Goal: Task Accomplishment & Management: Manage account settings

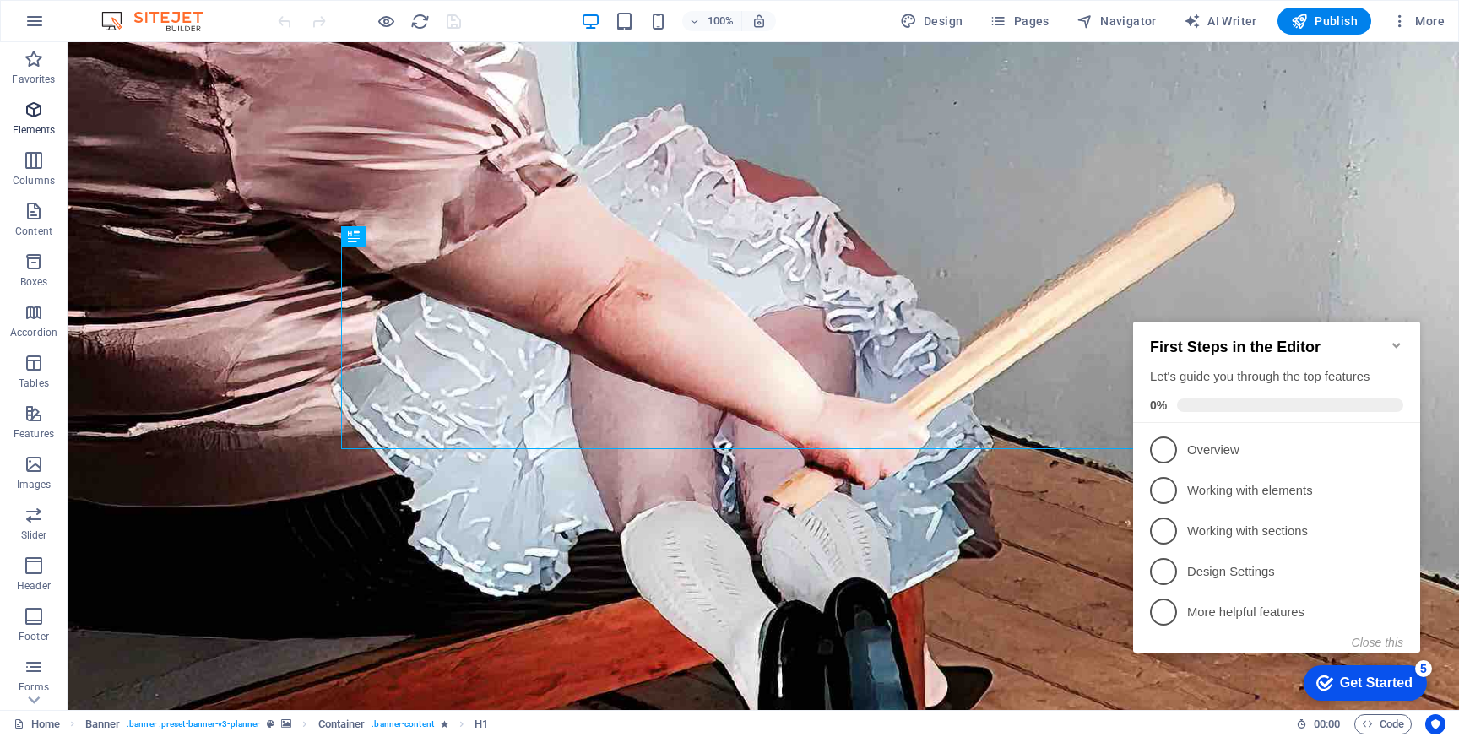
click at [31, 111] on icon "button" at bounding box center [34, 110] width 20 height 20
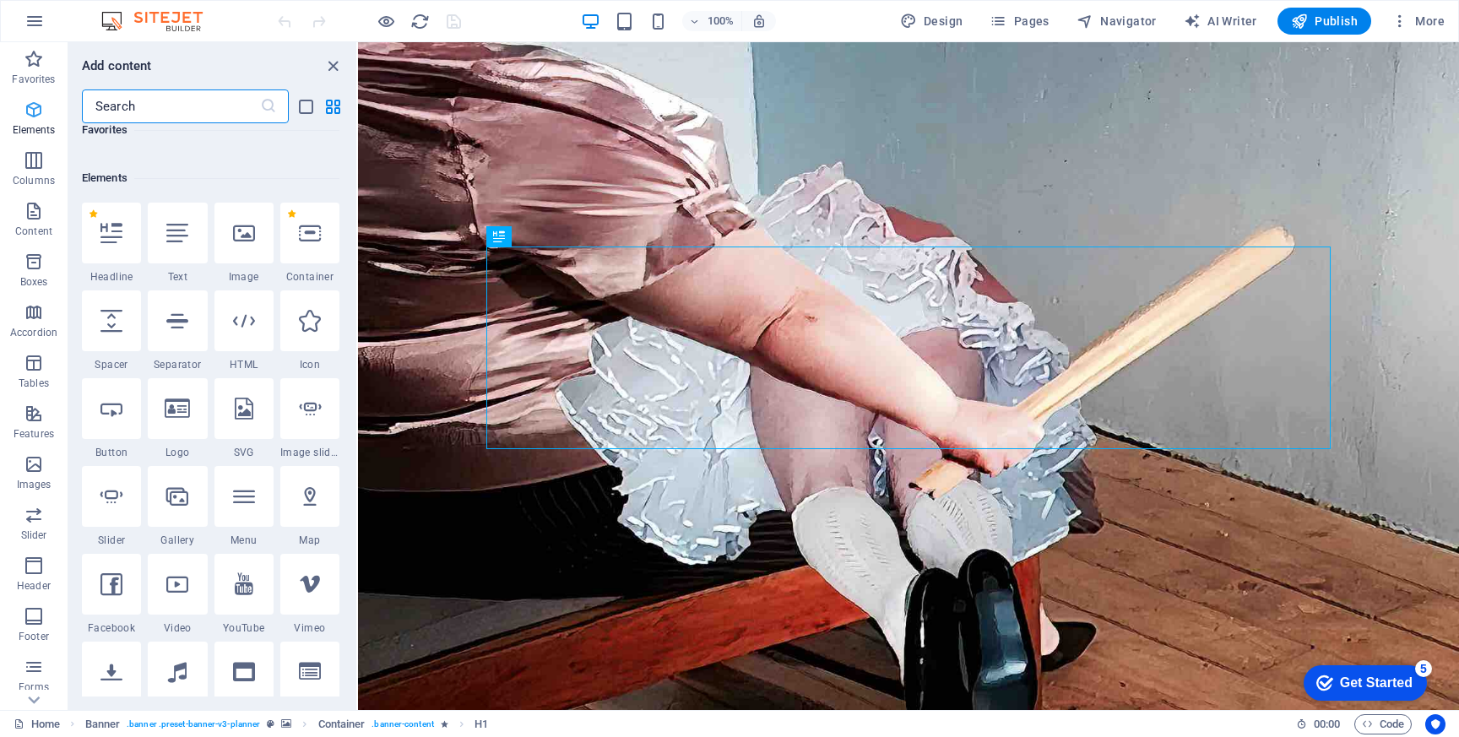
scroll to position [180, 0]
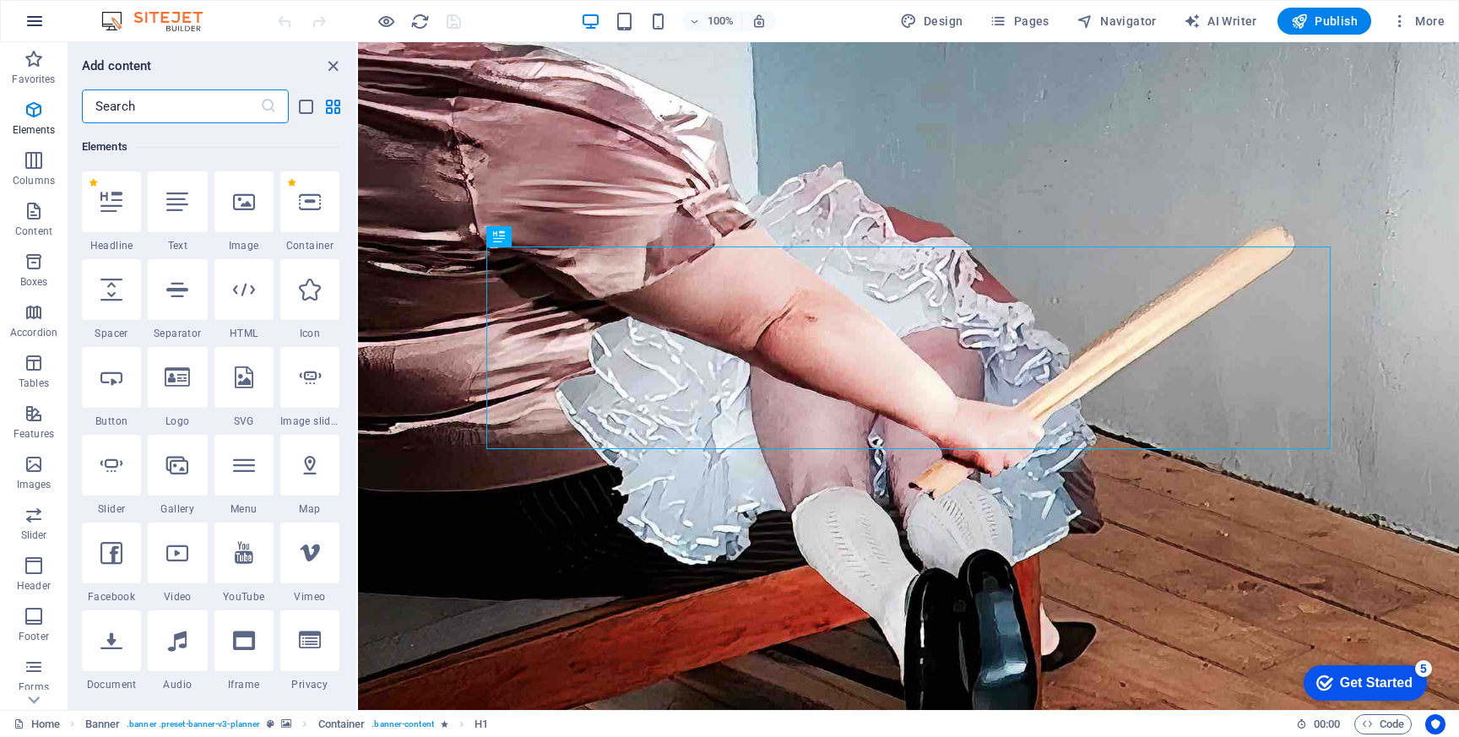
click at [30, 19] on icon "button" at bounding box center [34, 21] width 20 height 20
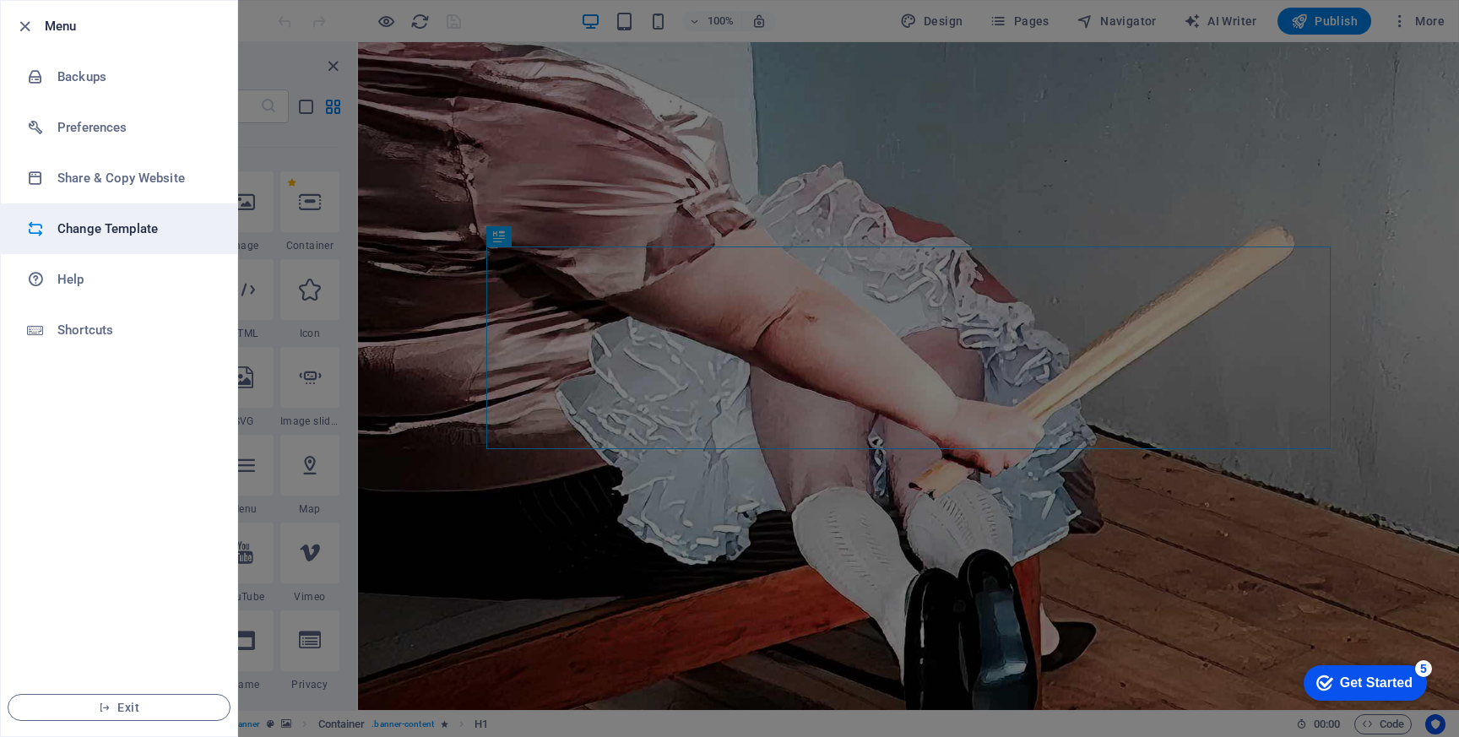
click at [77, 223] on h6 "Change Template" at bounding box center [135, 229] width 156 height 20
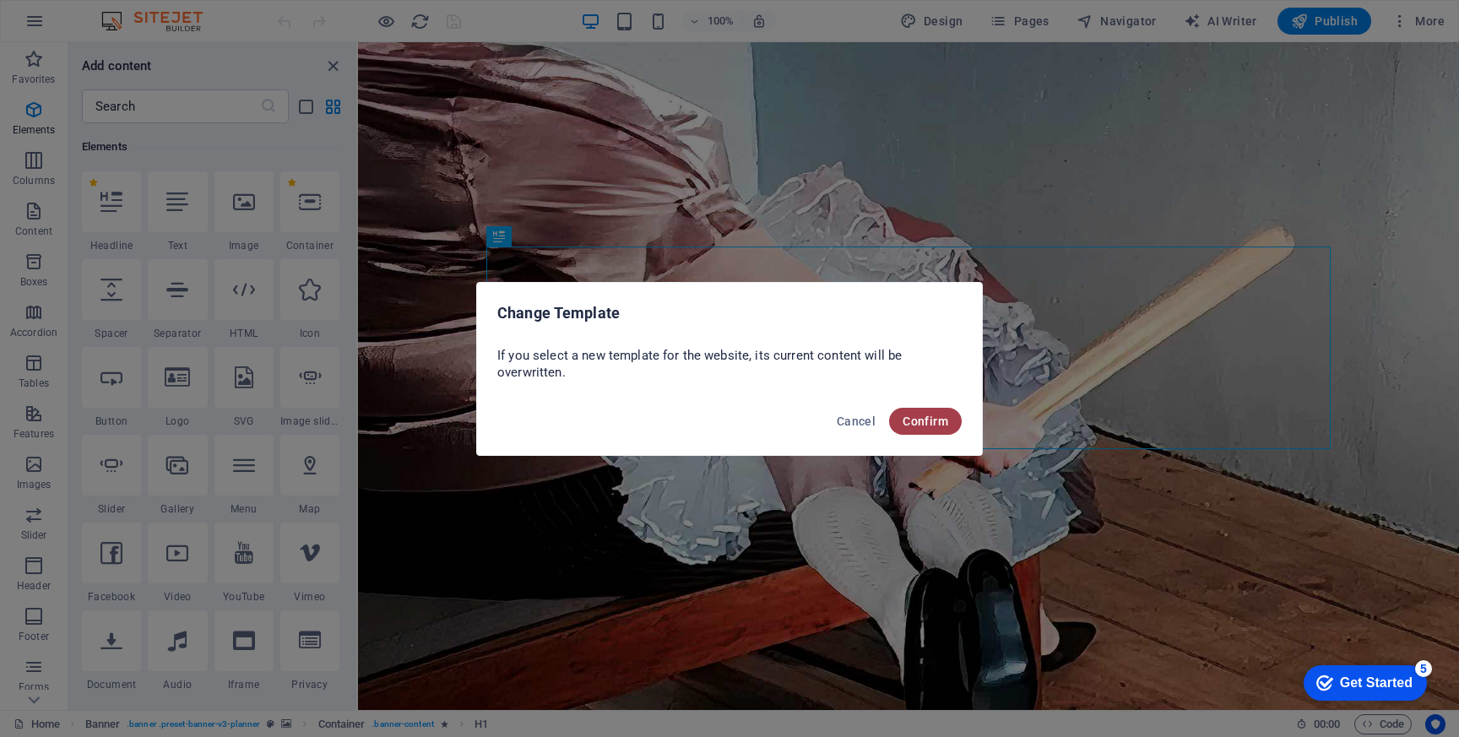
click at [930, 420] on span "Confirm" at bounding box center [925, 421] width 46 height 14
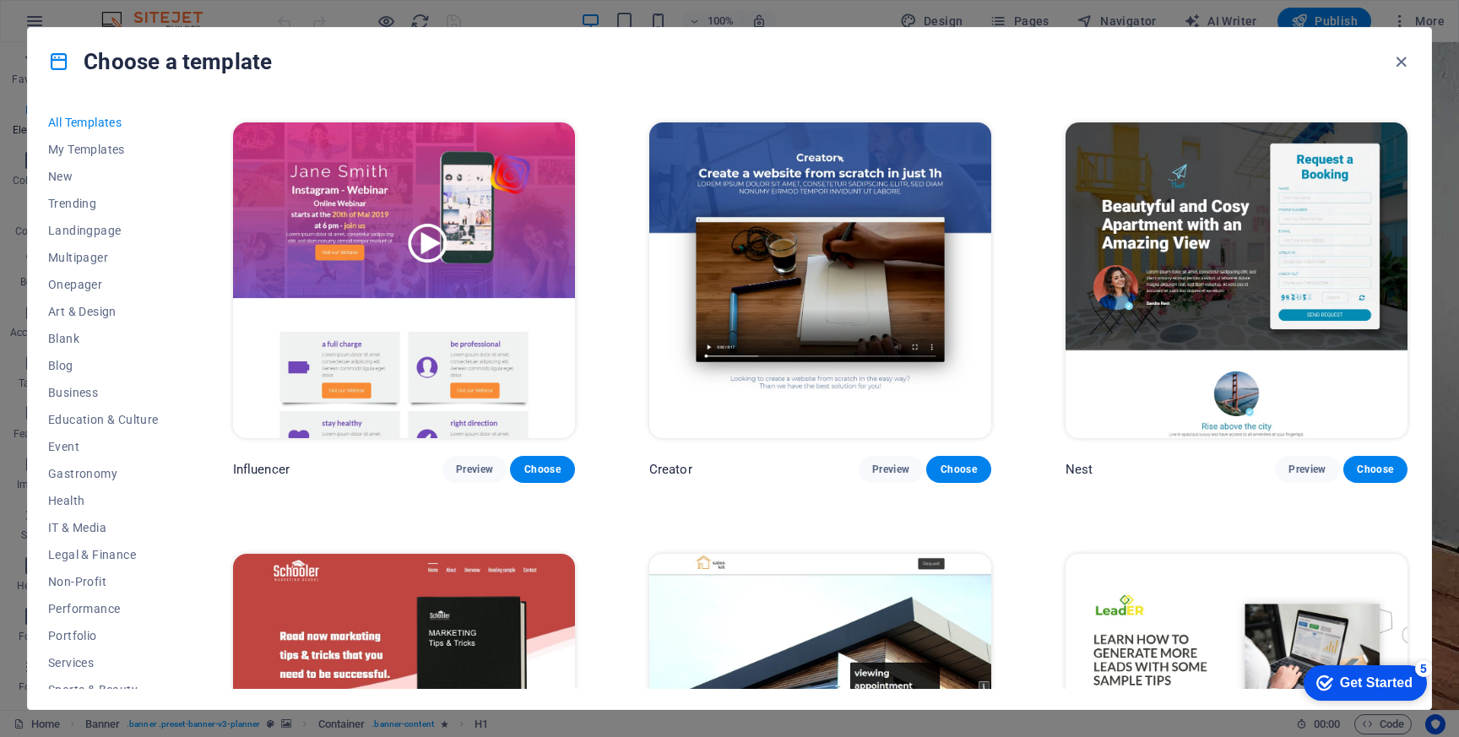
scroll to position [13288, 0]
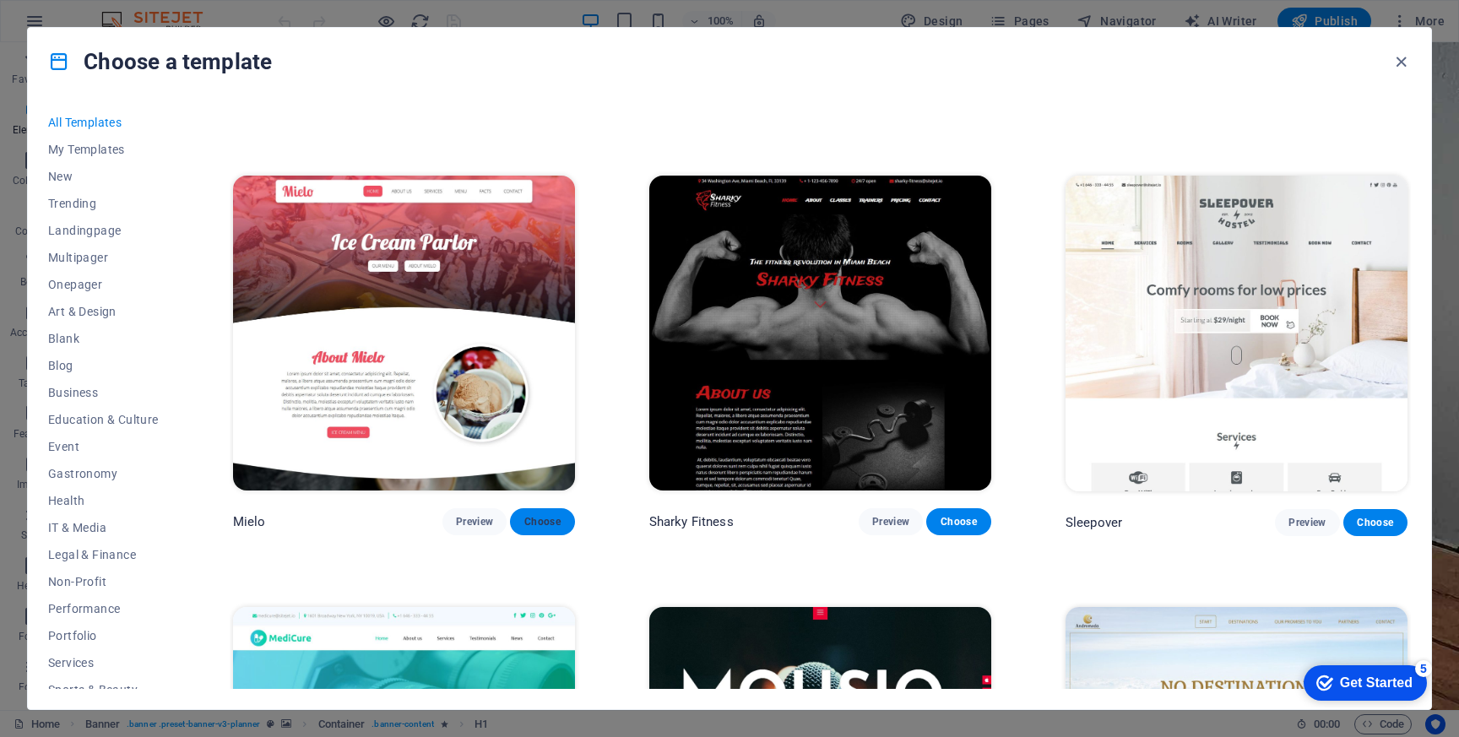
click at [550, 515] on span "Choose" at bounding box center [541, 522] width 37 height 14
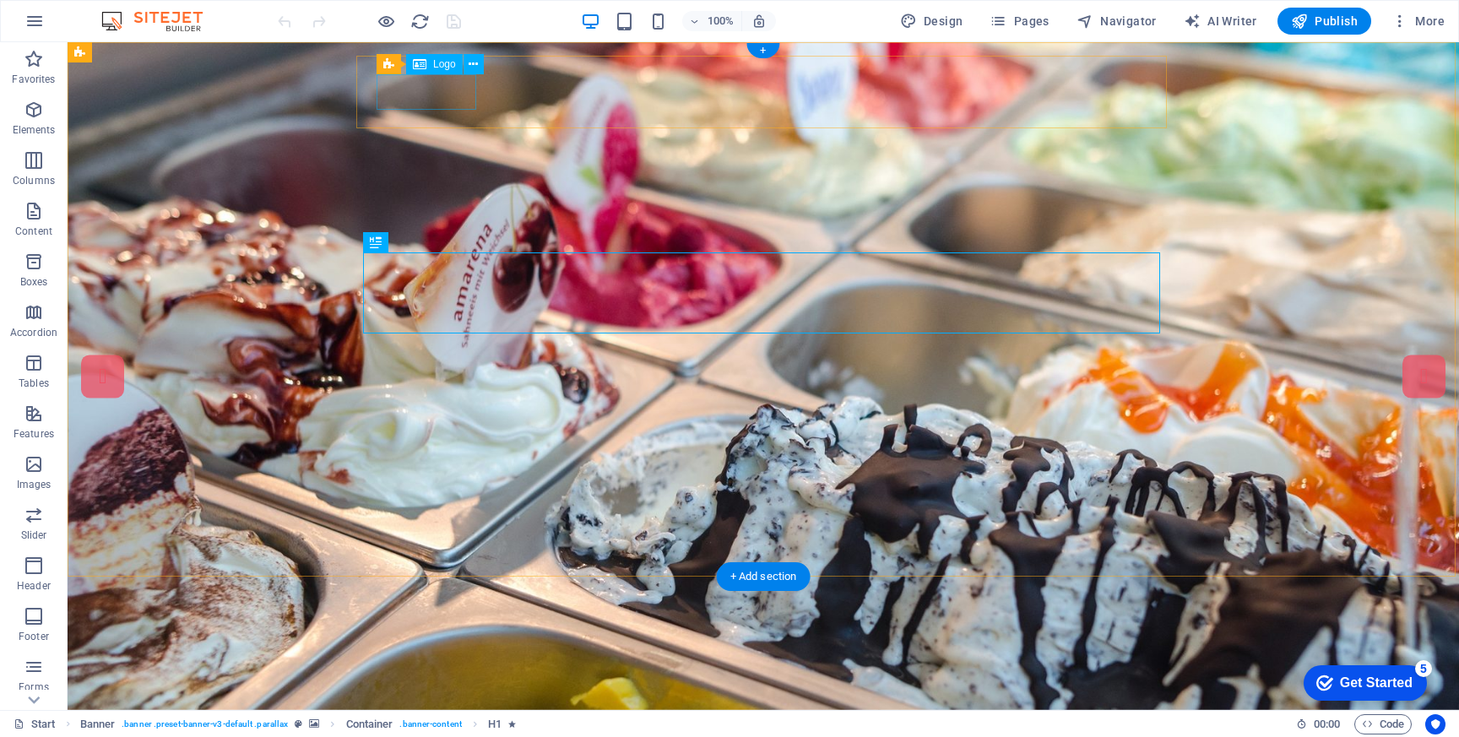
click at [422, 709] on div at bounding box center [473, 726] width 770 height 35
select select "px"
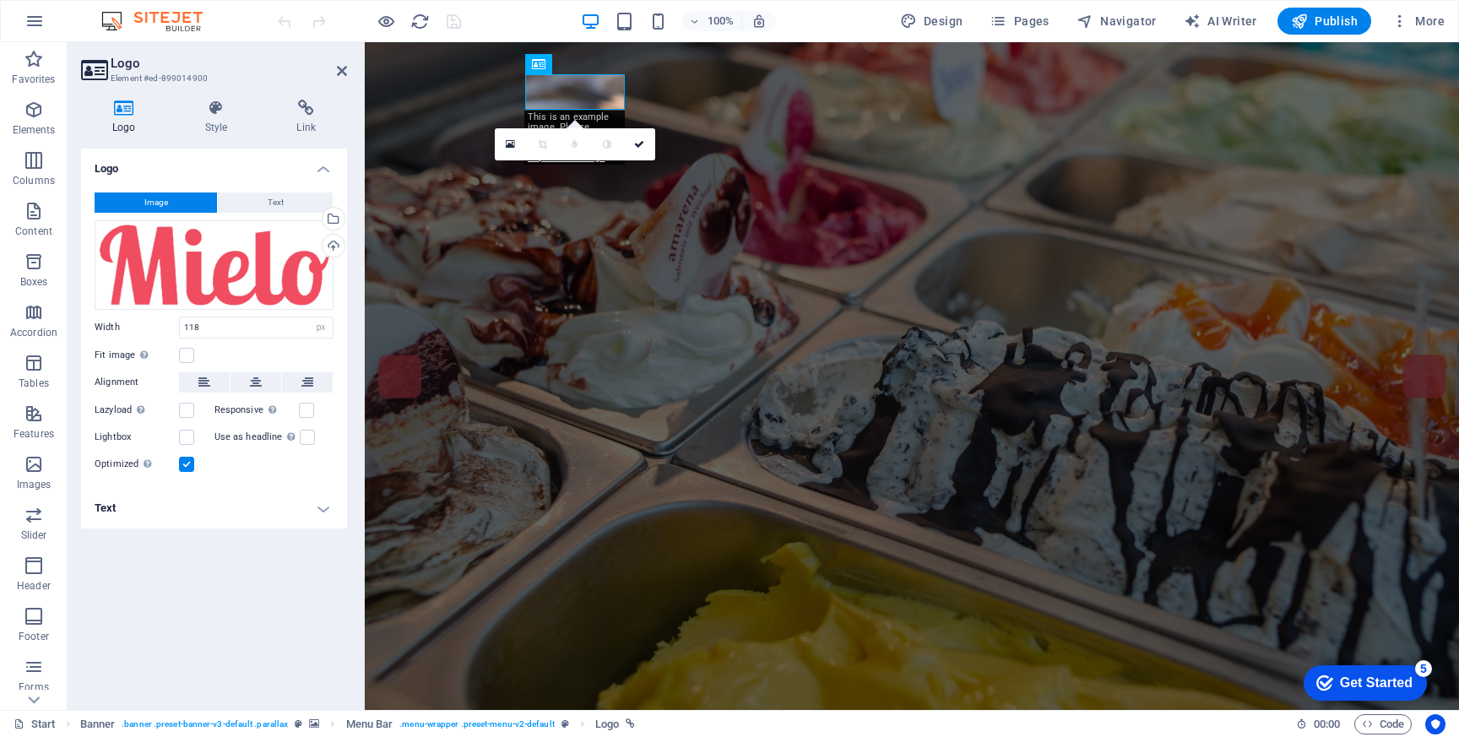
click at [154, 197] on span "Image" at bounding box center [156, 202] width 24 height 20
click at [205, 250] on div "Drag files here, click to choose files or select files from Files or our free s…" at bounding box center [214, 264] width 239 height 89
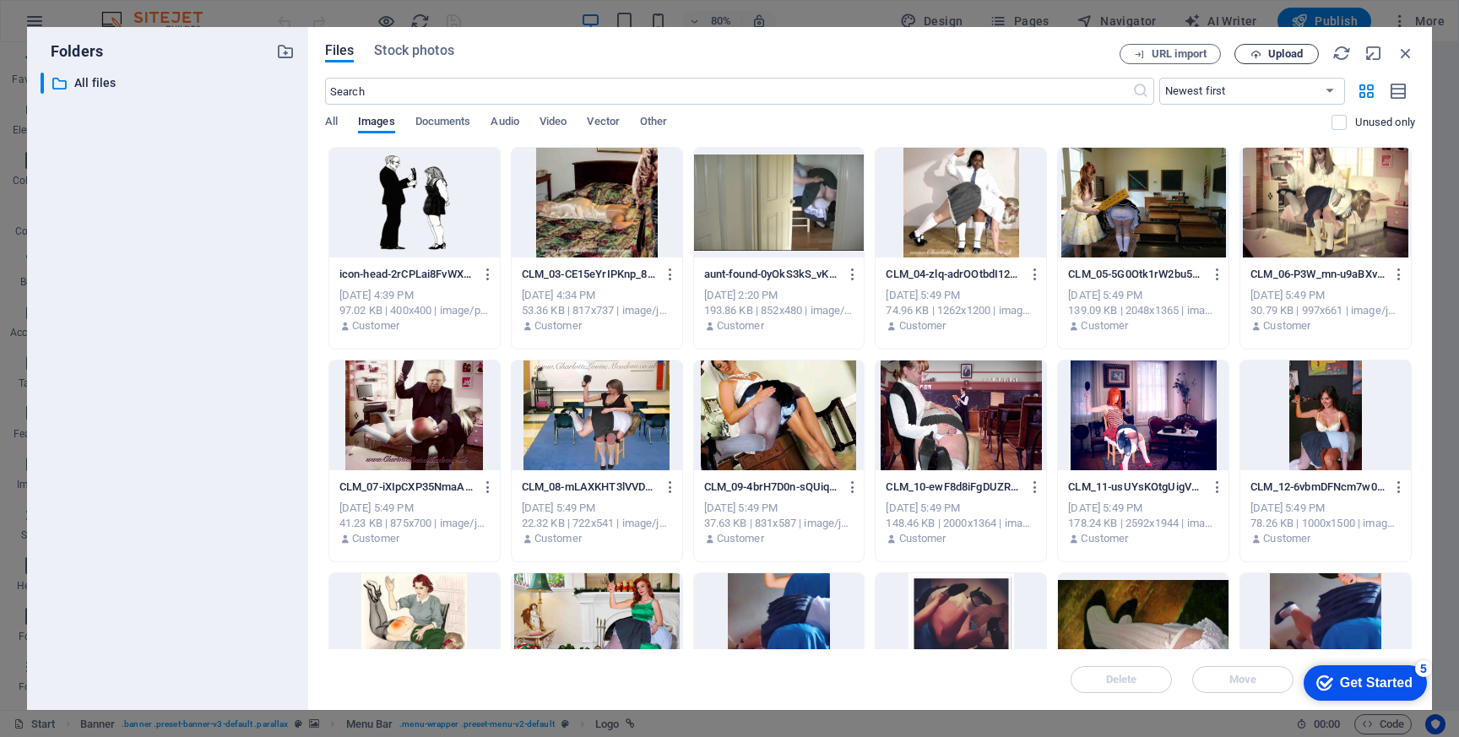
click at [1276, 50] on span "Upload" at bounding box center [1285, 54] width 35 height 10
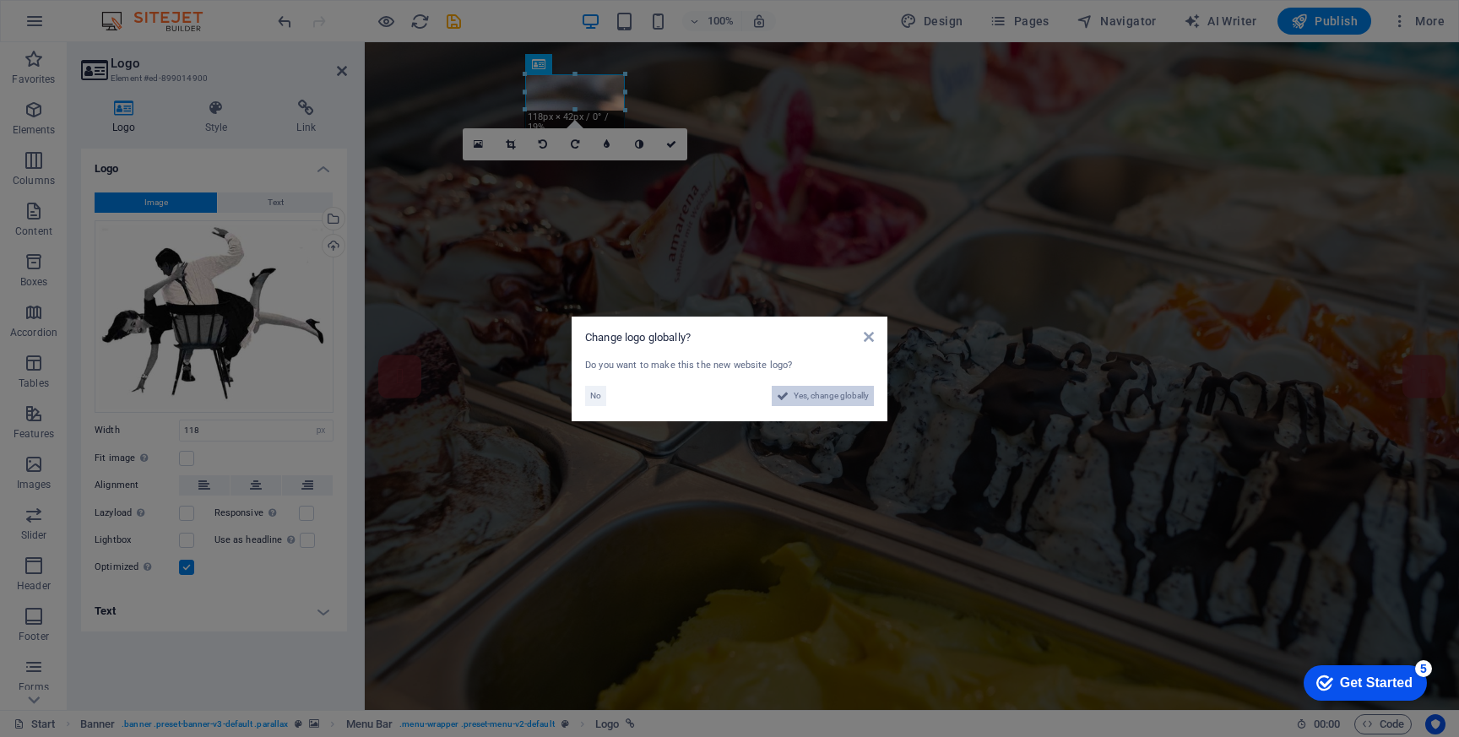
click at [793, 401] on span "Yes, change globally" at bounding box center [830, 396] width 75 height 20
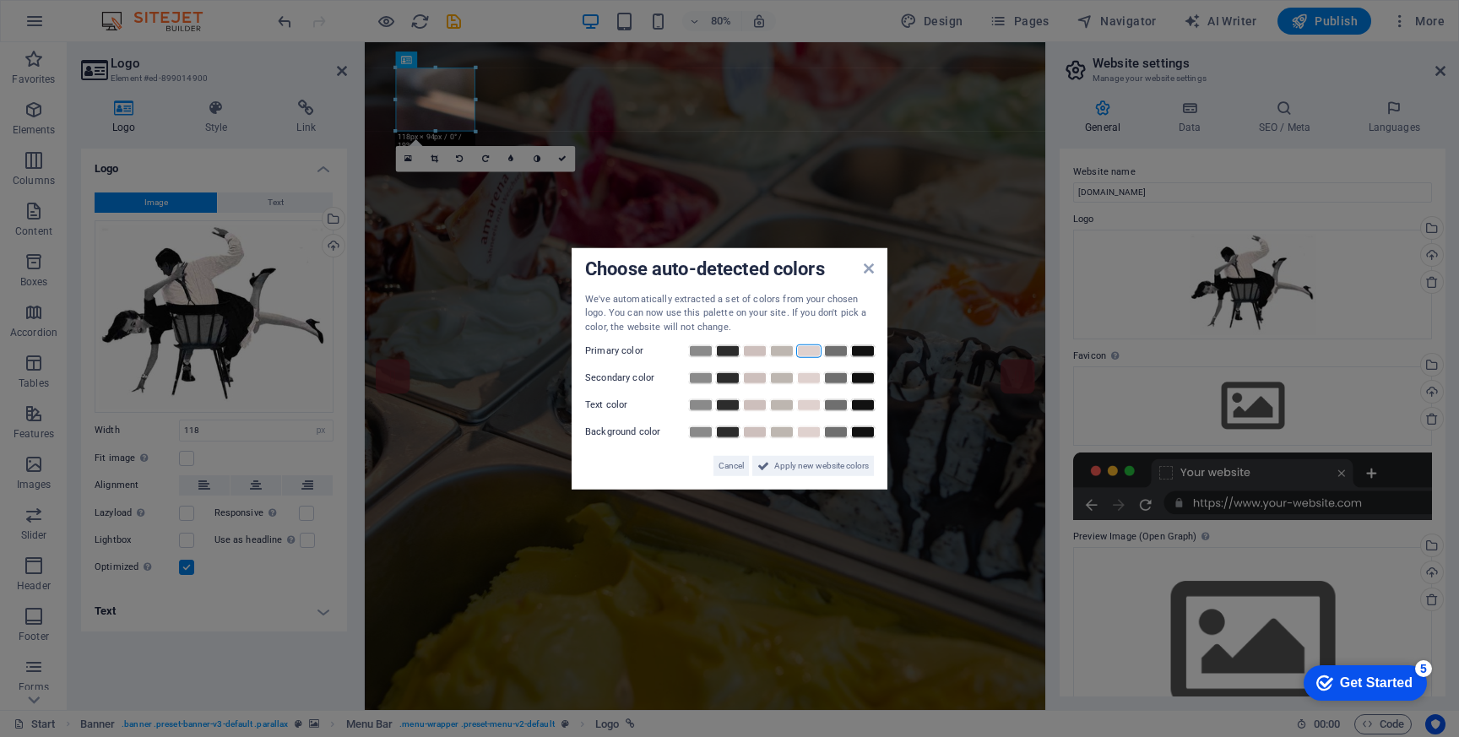
click at [815, 350] on link at bounding box center [808, 351] width 25 height 14
click at [808, 353] on link at bounding box center [808, 351] width 25 height 14
click at [868, 265] on icon at bounding box center [868, 268] width 10 height 14
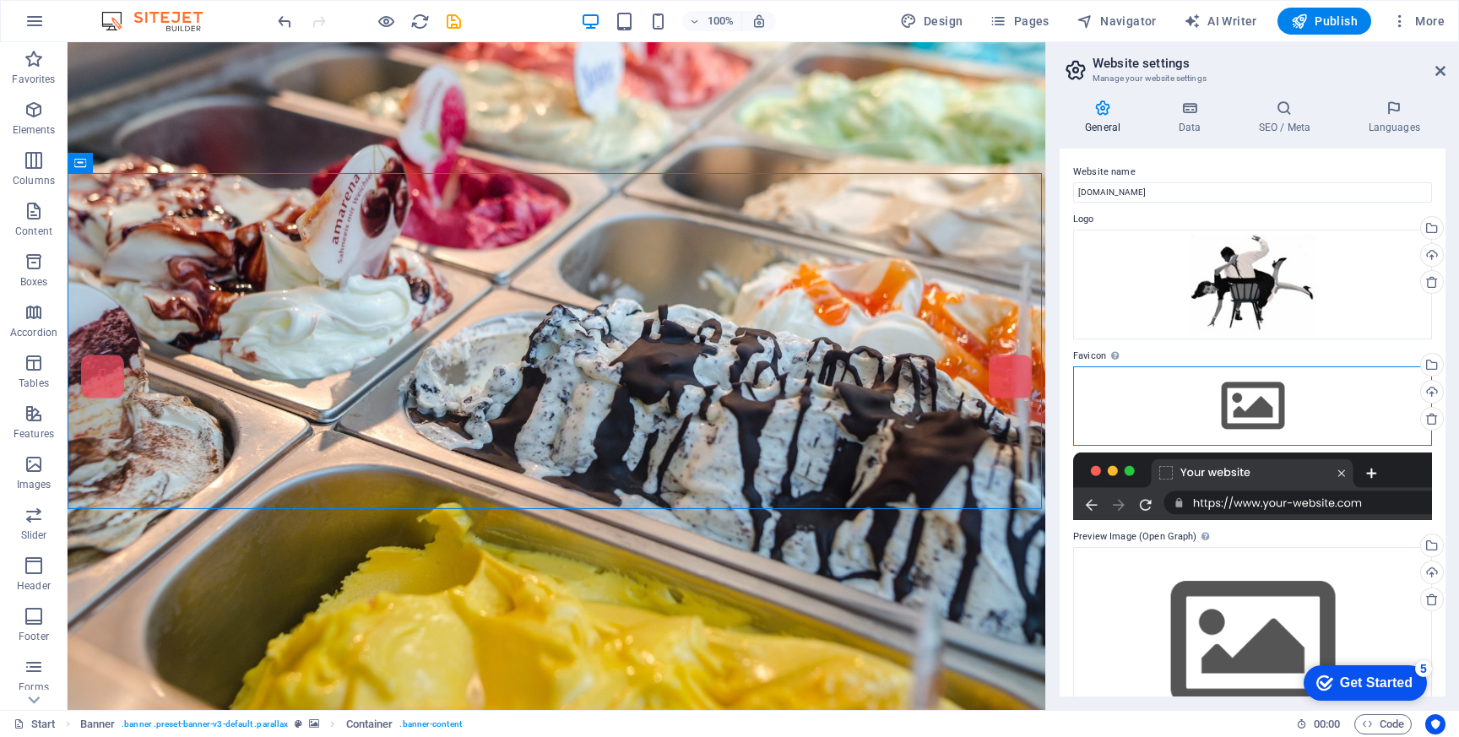
click at [1262, 396] on div "Drag files here, click to choose files or select files from Files or our free s…" at bounding box center [1252, 405] width 359 height 79
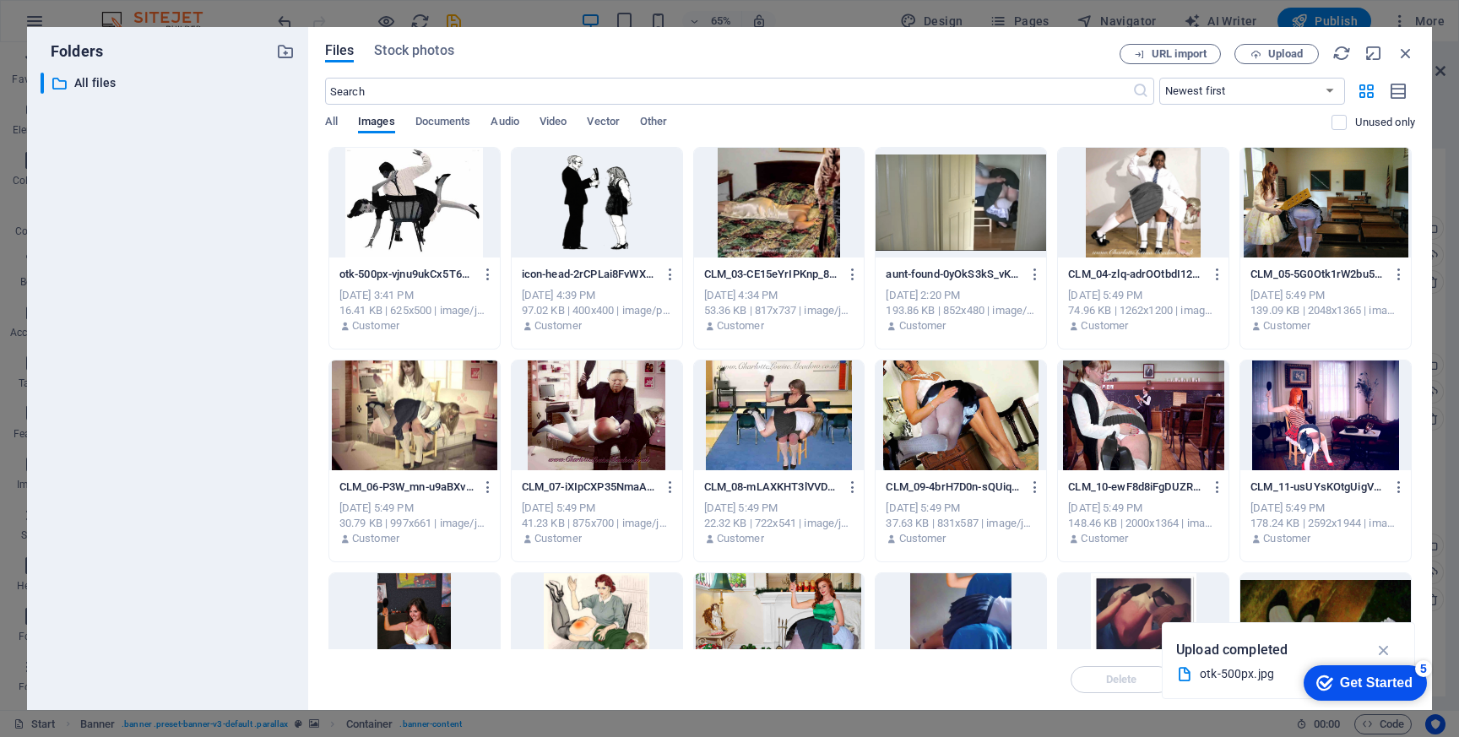
click at [591, 218] on div at bounding box center [597, 203] width 171 height 110
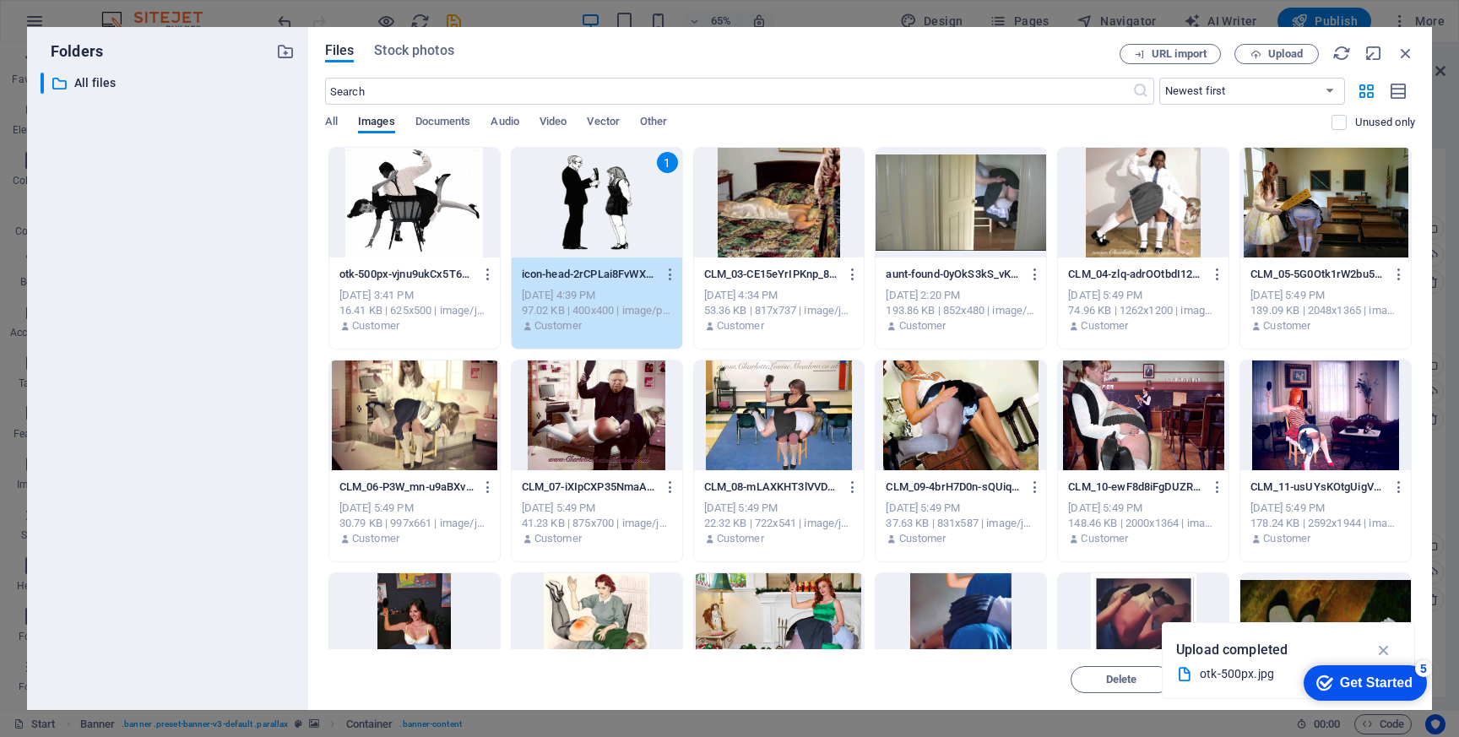
click at [591, 218] on div "1" at bounding box center [597, 203] width 171 height 110
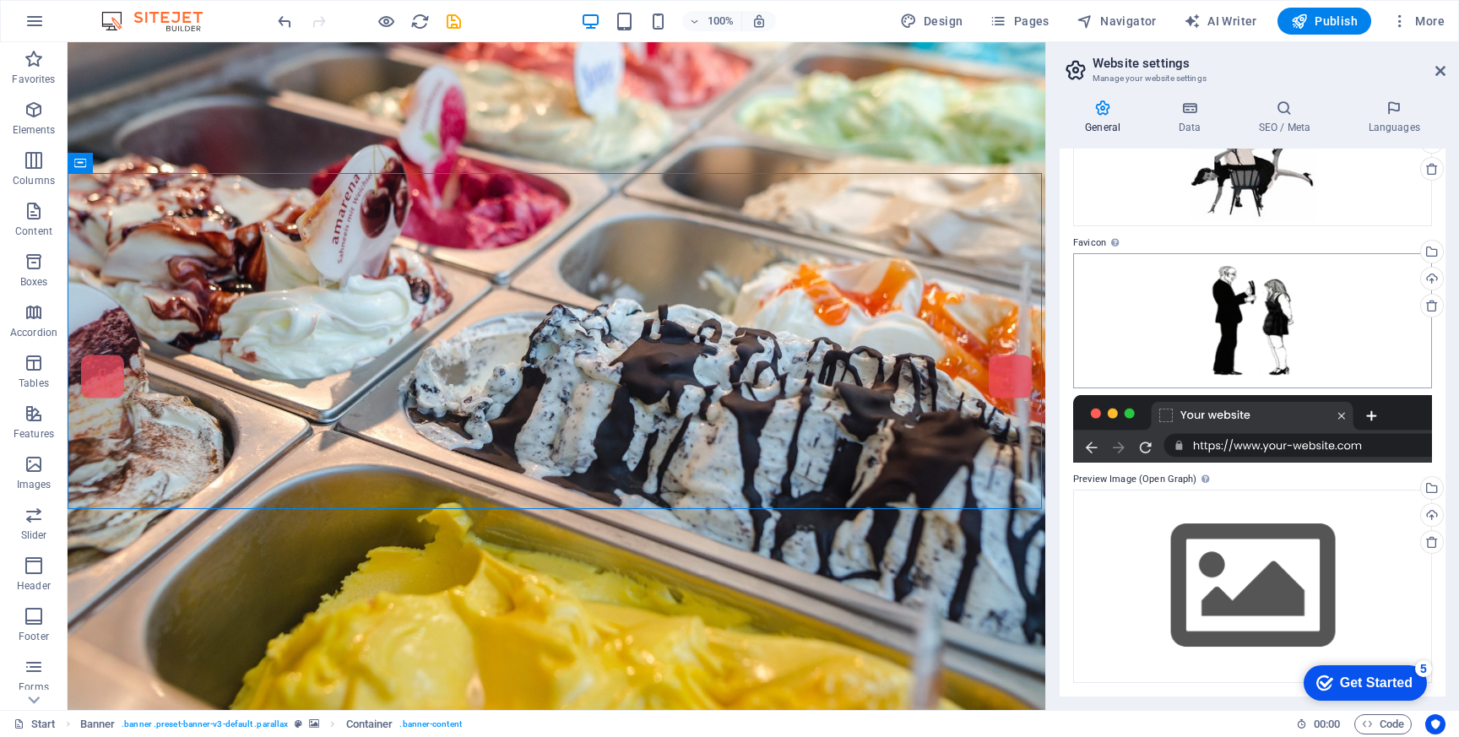
scroll to position [112, 0]
click at [1172, 418] on div at bounding box center [1252, 430] width 359 height 68
click at [1264, 450] on div at bounding box center [1252, 430] width 359 height 68
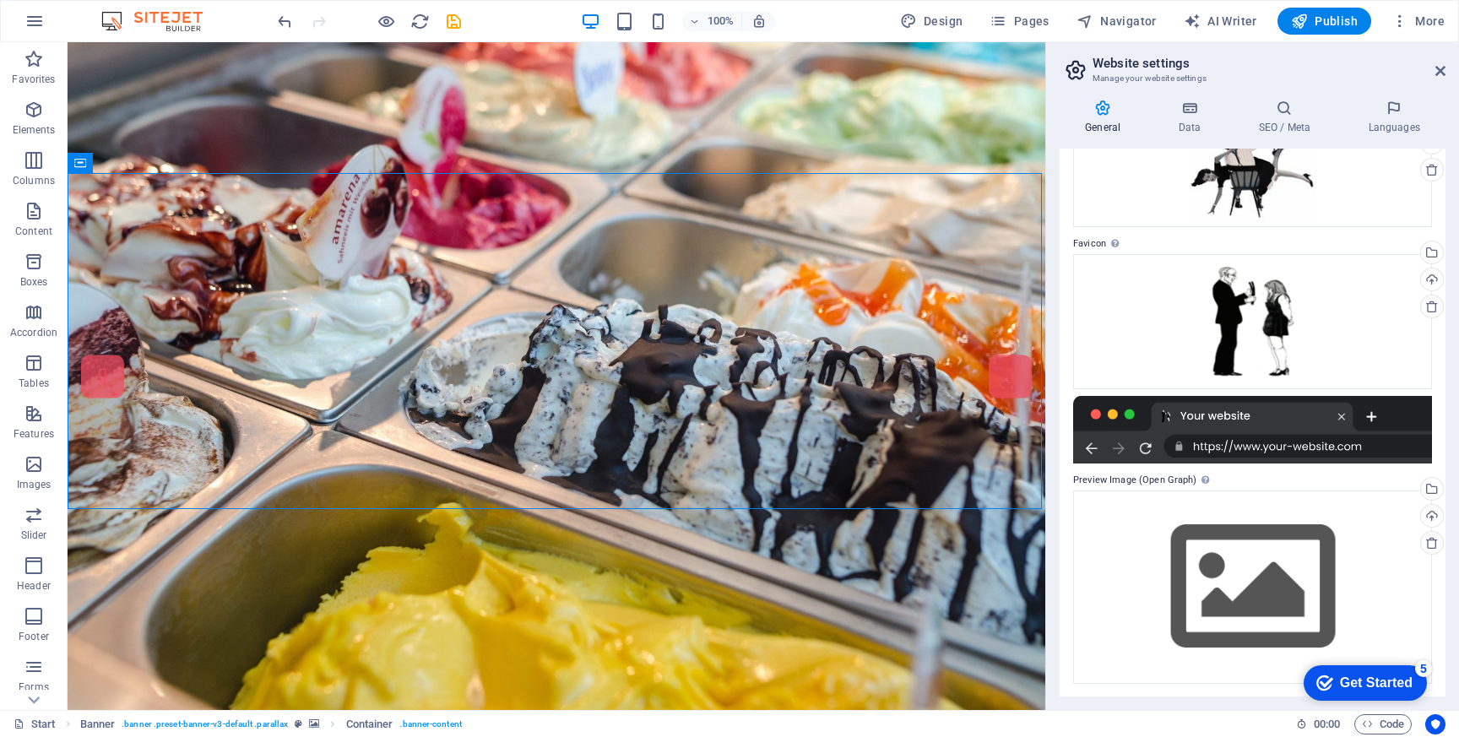
click at [1256, 428] on div at bounding box center [1252, 430] width 359 height 68
click at [1340, 418] on div at bounding box center [1252, 430] width 359 height 68
click at [1342, 415] on div at bounding box center [1252, 430] width 359 height 68
click at [1094, 414] on div at bounding box center [1252, 430] width 359 height 68
click at [1098, 415] on div at bounding box center [1252, 430] width 359 height 68
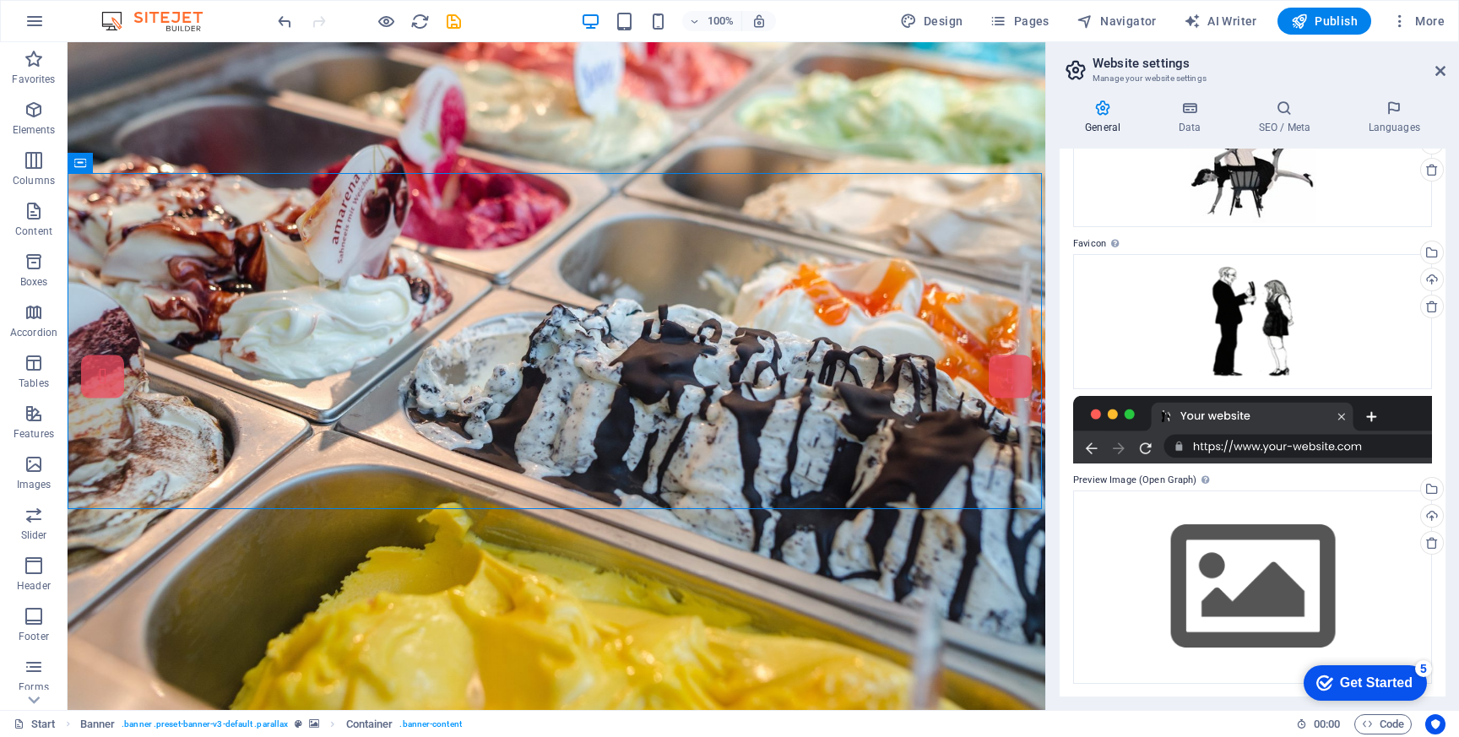
click at [1096, 423] on div at bounding box center [1252, 430] width 359 height 68
click at [1246, 569] on div "Drag files here, click to choose files or select files from Files or our free s…" at bounding box center [1252, 586] width 359 height 193
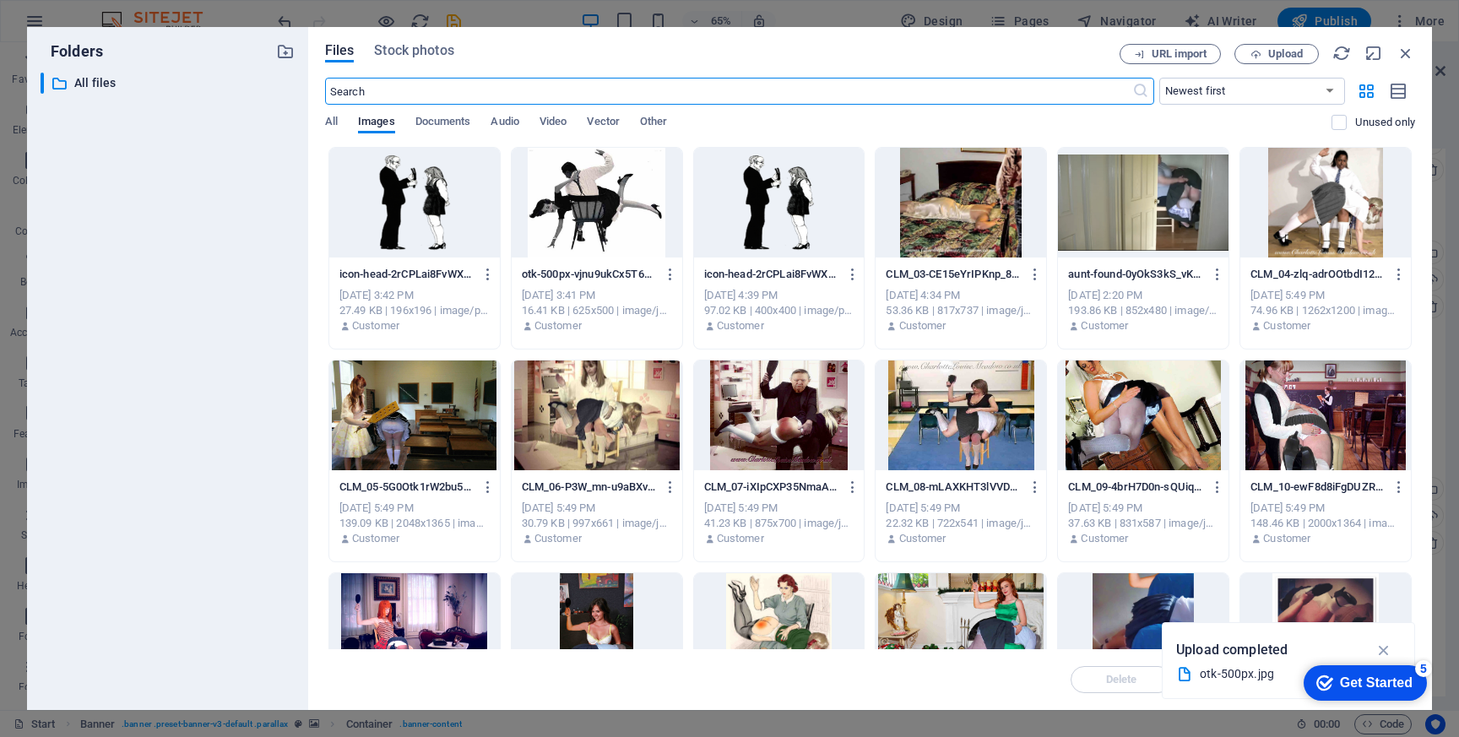
click at [972, 238] on div at bounding box center [960, 203] width 171 height 110
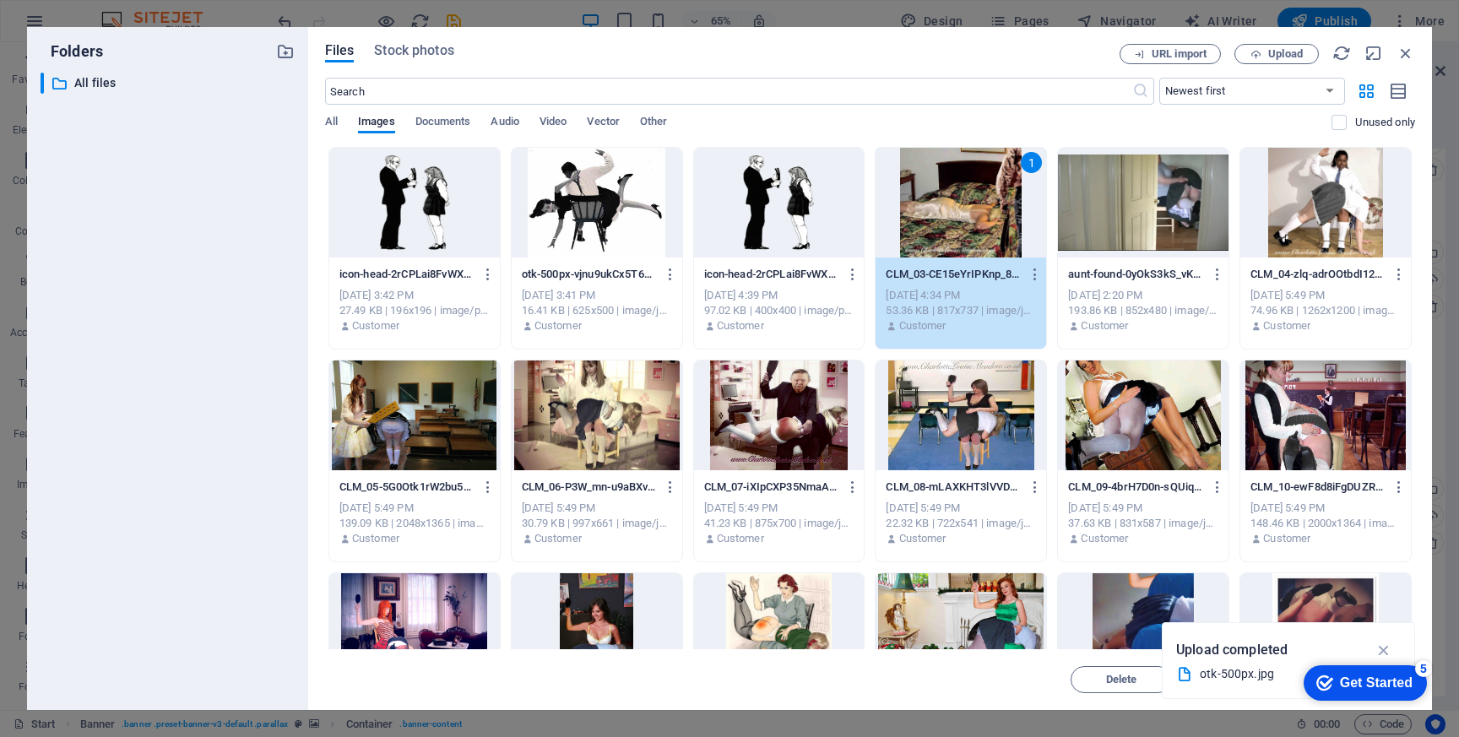
click at [972, 238] on div "1" at bounding box center [960, 203] width 171 height 110
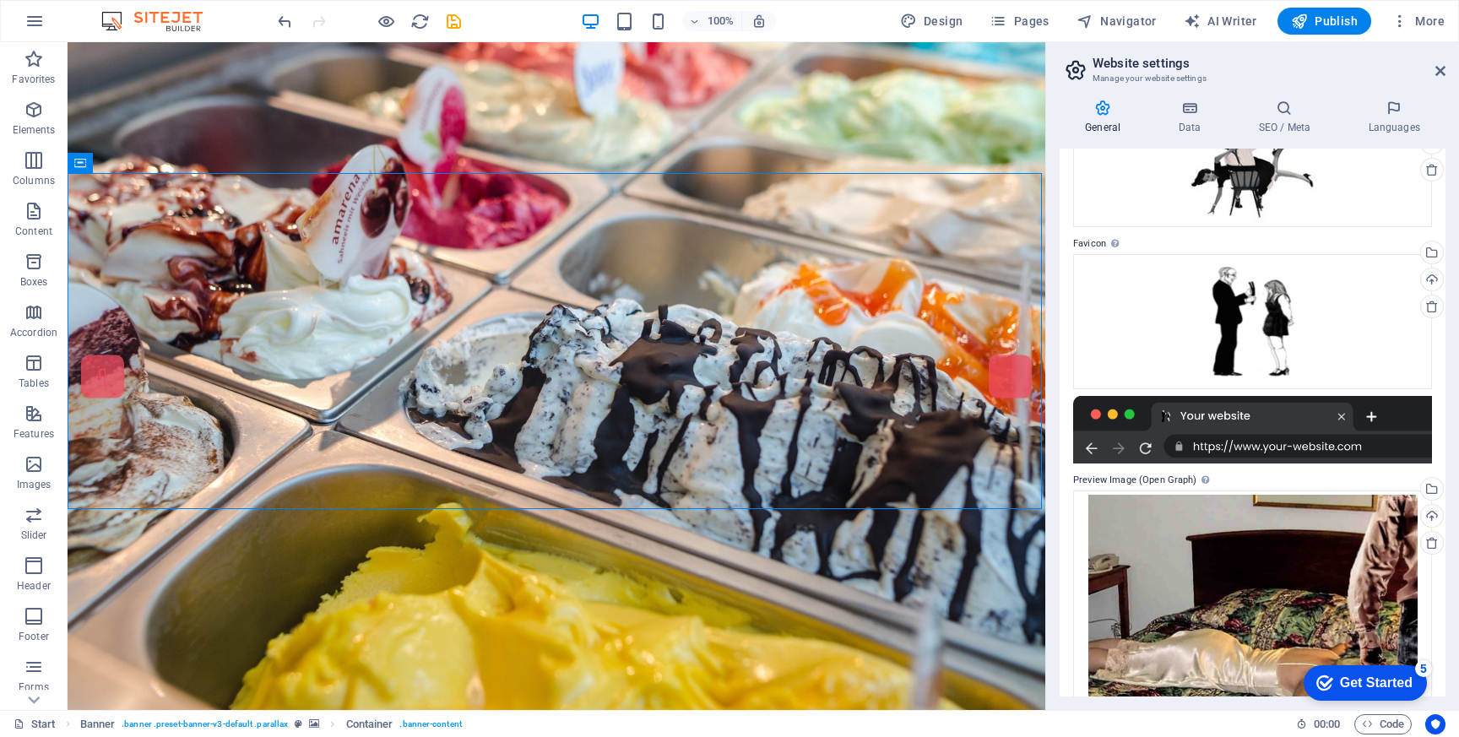
click at [1372, 418] on div at bounding box center [1252, 430] width 359 height 68
click at [1373, 411] on div at bounding box center [1252, 430] width 359 height 68
click at [1145, 446] on div at bounding box center [1252, 430] width 359 height 68
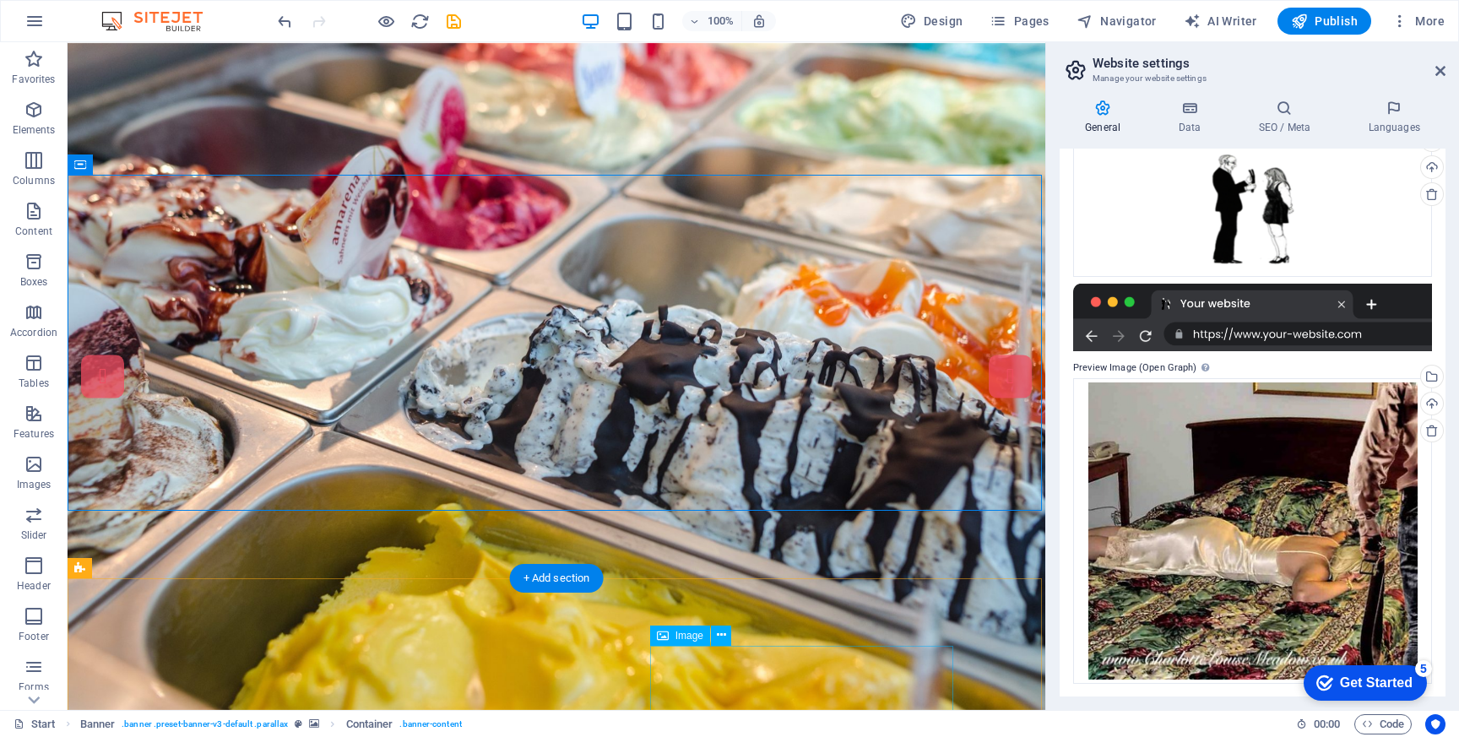
scroll to position [0, 0]
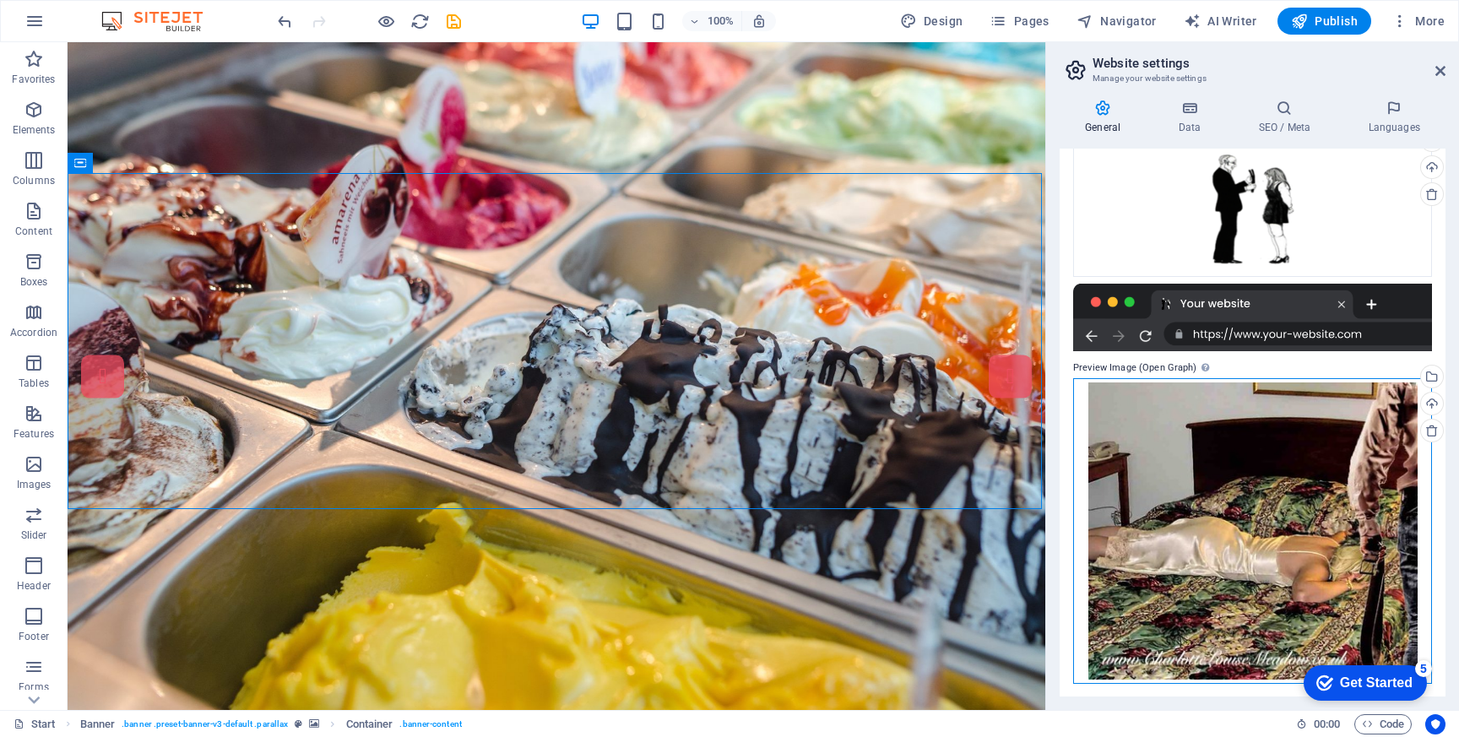
click at [1236, 553] on div "Drag files here, click to choose files or select files from Files or our free s…" at bounding box center [1252, 531] width 359 height 306
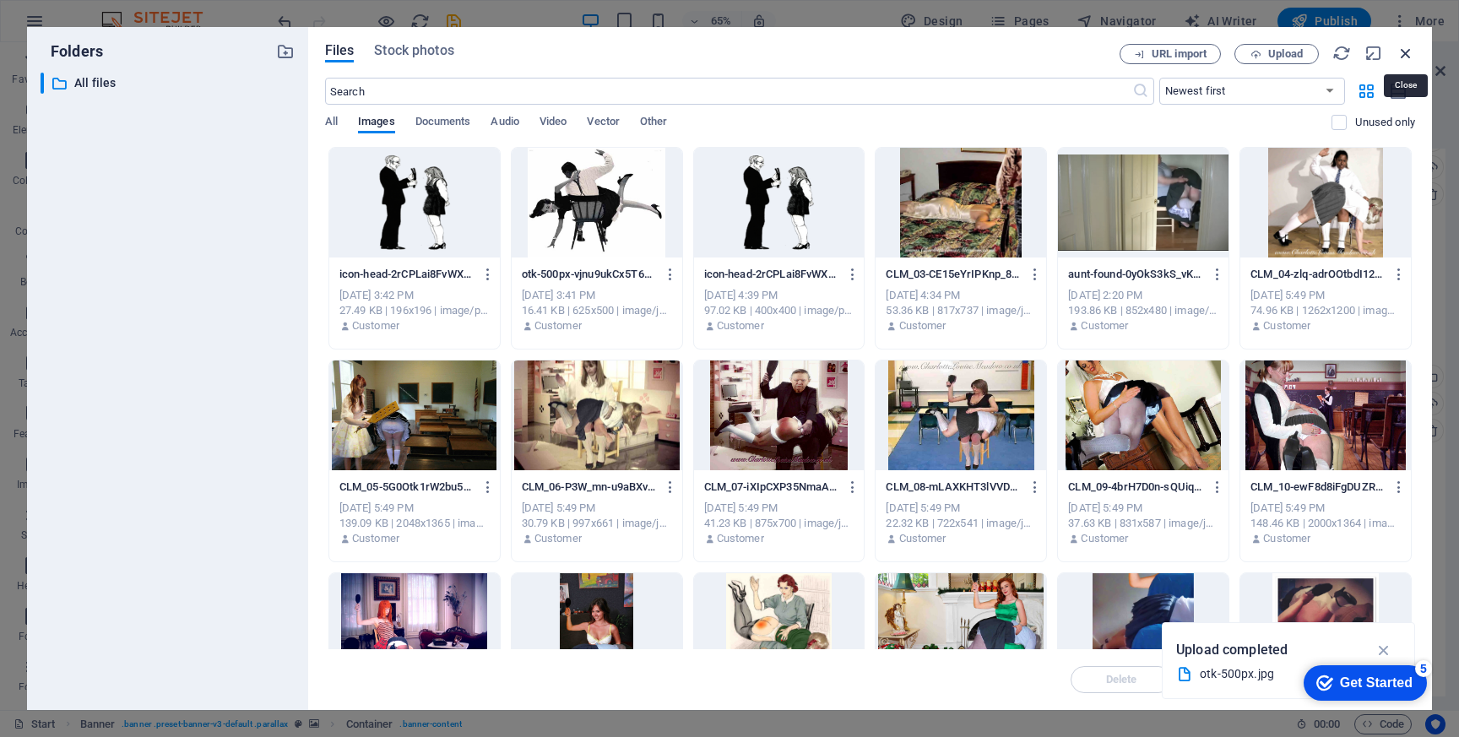
click at [1402, 50] on icon "button" at bounding box center [1405, 53] width 19 height 19
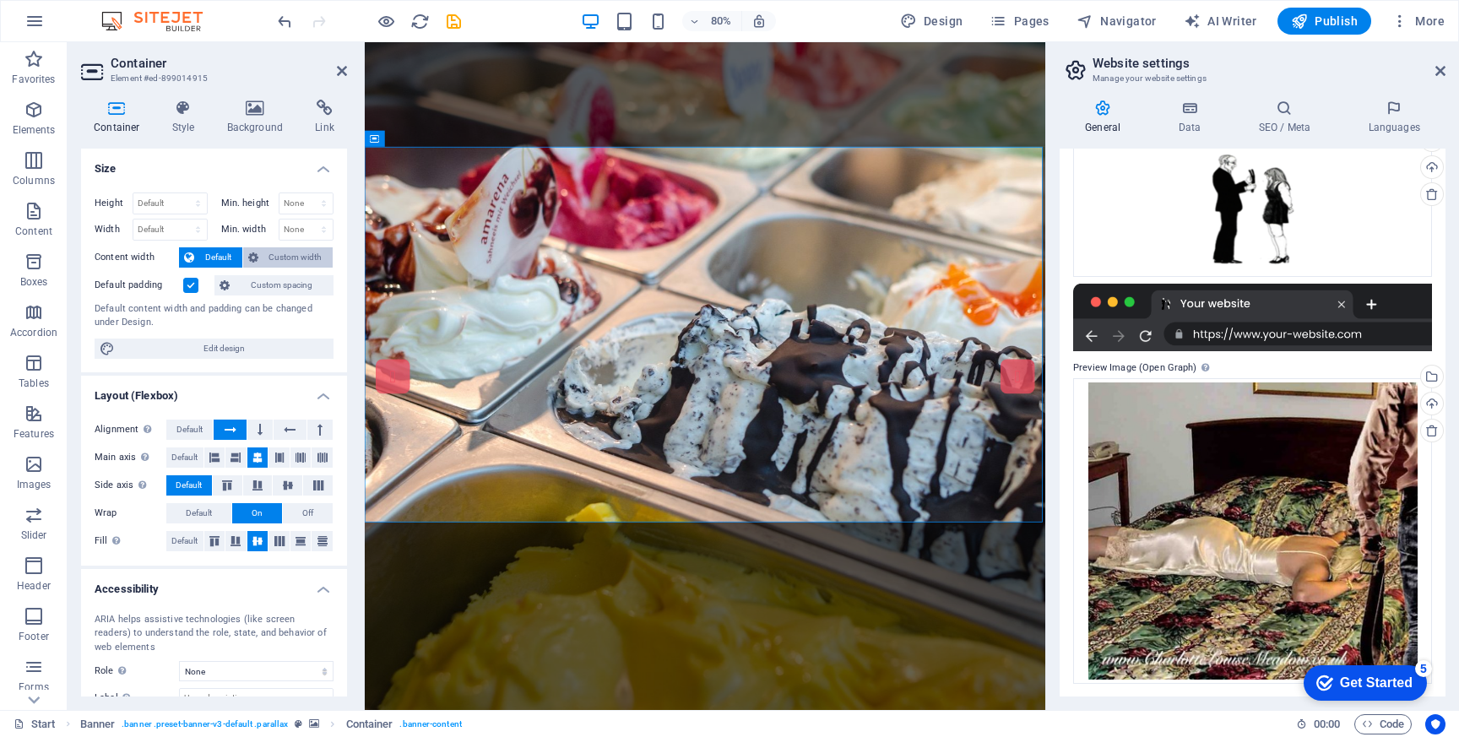
click at [300, 257] on span "Custom width" at bounding box center [295, 257] width 65 height 20
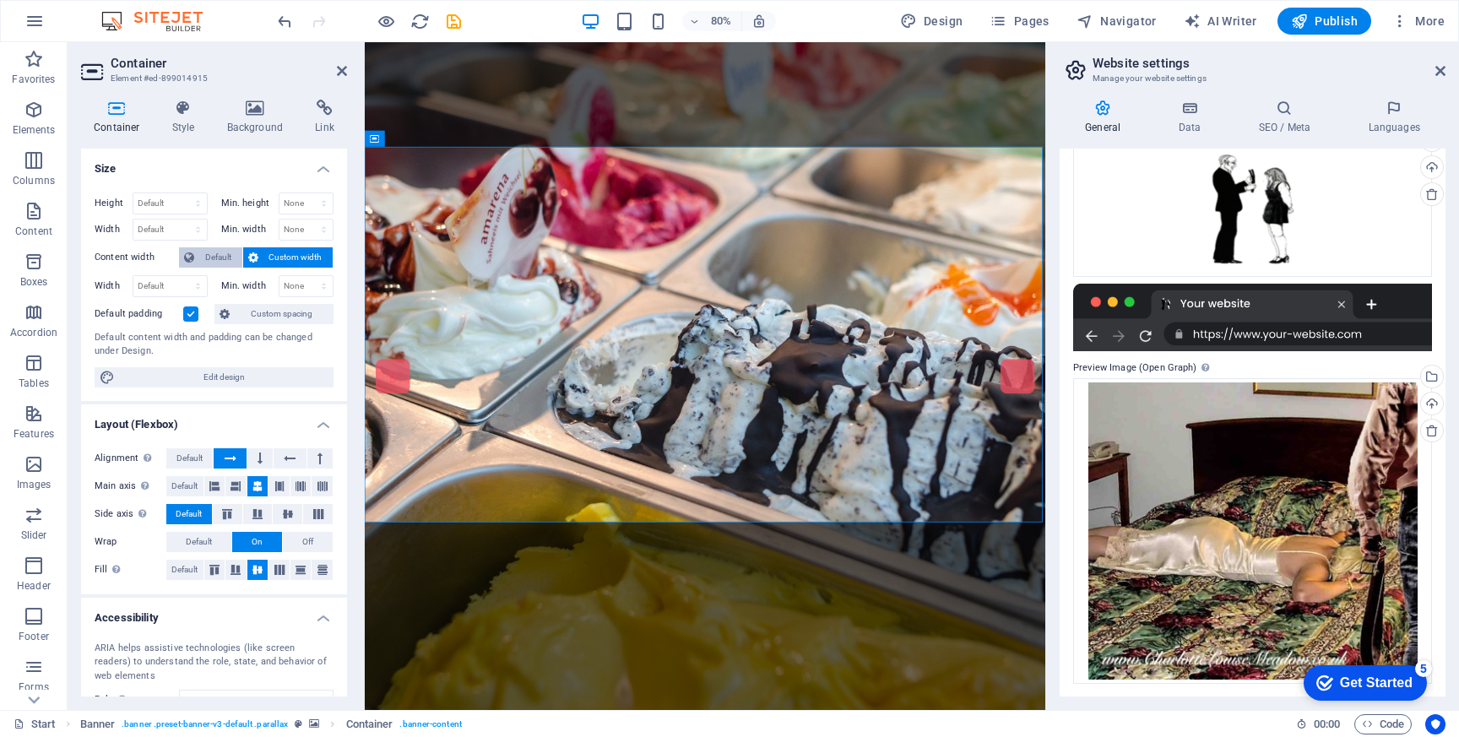
click at [215, 255] on span "Default" at bounding box center [218, 257] width 38 height 20
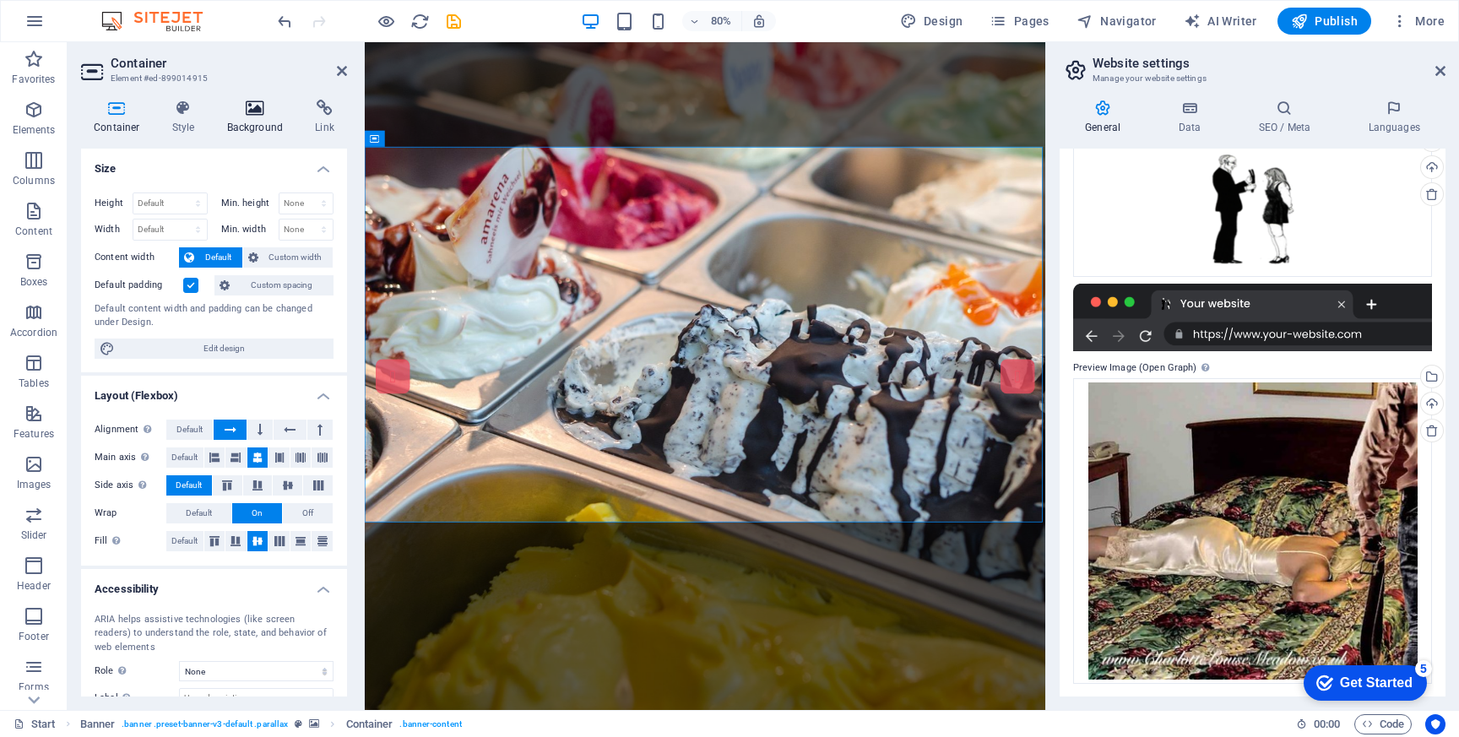
click at [254, 117] on h4 "Background" at bounding box center [258, 117] width 89 height 35
